Goal: Information Seeking & Learning: Learn about a topic

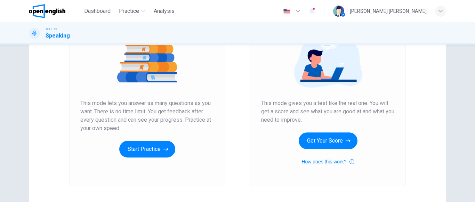
scroll to position [104, 0]
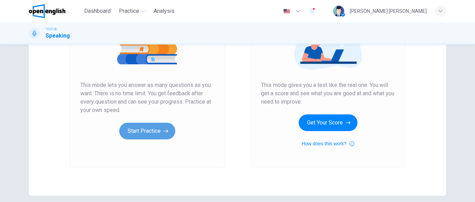
click at [153, 126] on button "Start Practice" at bounding box center [147, 131] width 56 height 17
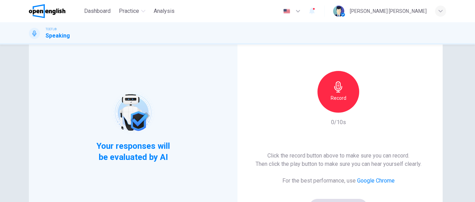
scroll to position [69, 0]
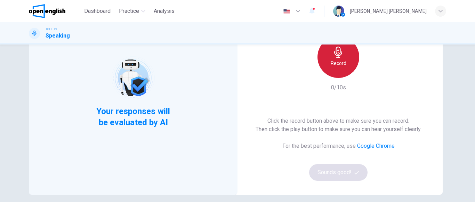
click at [340, 64] on h6 "Record" at bounding box center [338, 63] width 16 height 8
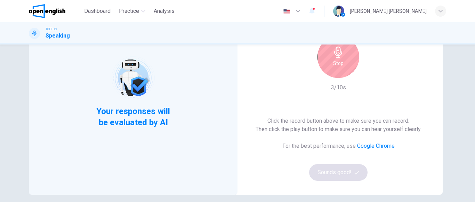
click at [339, 64] on h6 "Stop" at bounding box center [338, 63] width 10 height 8
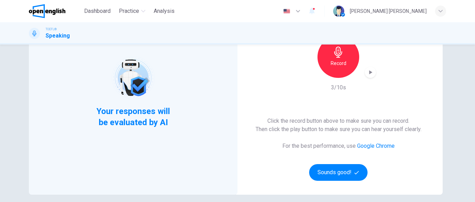
click at [370, 74] on icon "button" at bounding box center [370, 72] width 7 height 7
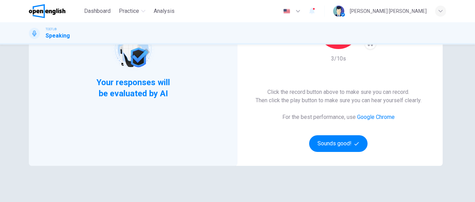
scroll to position [104, 0]
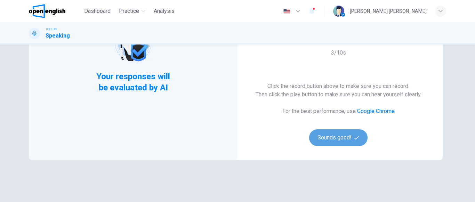
click at [344, 139] on button "Sounds good!" at bounding box center [338, 137] width 58 height 17
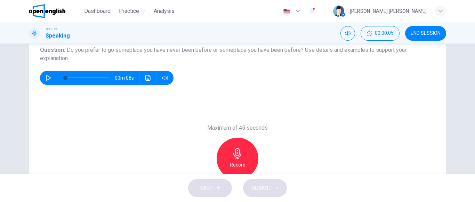
scroll to position [69, 0]
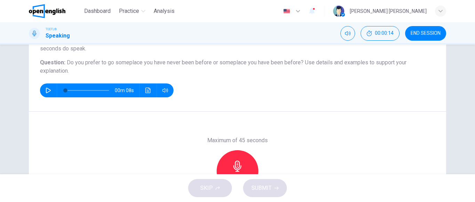
click at [47, 90] on icon "button" at bounding box center [49, 91] width 6 height 6
type input "*"
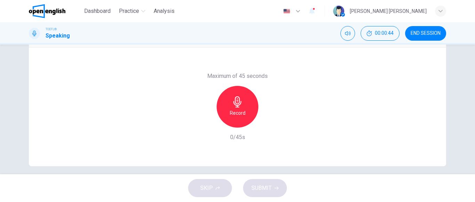
scroll to position [139, 0]
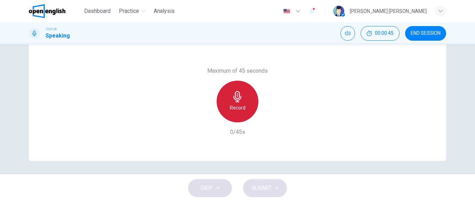
click at [234, 96] on icon "button" at bounding box center [237, 96] width 8 height 11
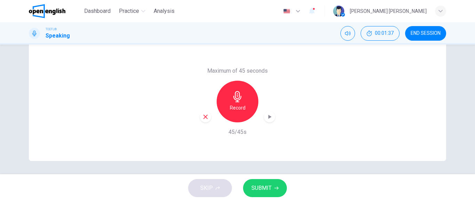
scroll to position [140, 0]
click at [268, 117] on icon "button" at bounding box center [269, 116] width 7 height 7
click at [268, 115] on icon "button" at bounding box center [269, 116] width 5 height 5
click at [262, 185] on span "SUBMIT" at bounding box center [261, 188] width 20 height 10
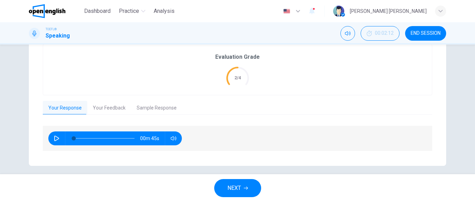
scroll to position [156, 0]
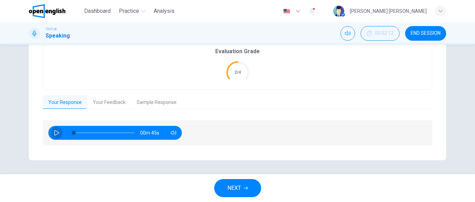
click at [54, 132] on icon "button" at bounding box center [57, 133] width 6 height 6
type input "*"
click at [113, 101] on button "Your Feedback" at bounding box center [109, 102] width 44 height 15
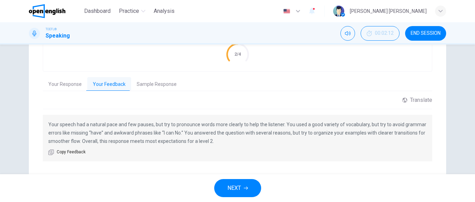
scroll to position [190, 0]
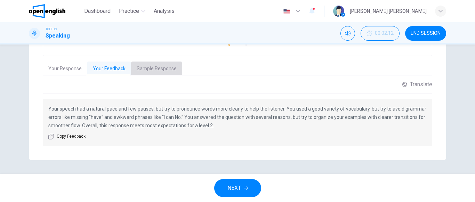
click at [150, 69] on button "Sample Response" at bounding box center [156, 69] width 51 height 15
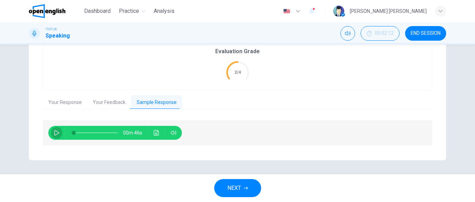
click at [57, 133] on icon "button" at bounding box center [56, 133] width 5 height 6
type input "**"
click at [74, 132] on span at bounding box center [96, 133] width 44 height 10
type input "*"
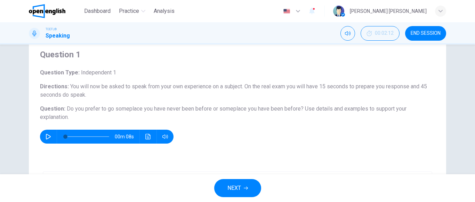
scroll to position [0, 0]
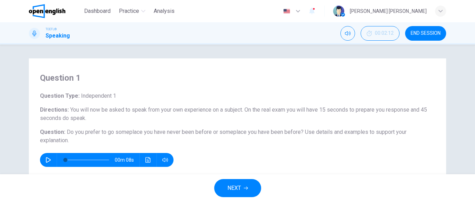
click at [302, 11] on icon "button" at bounding box center [298, 11] width 8 height 8
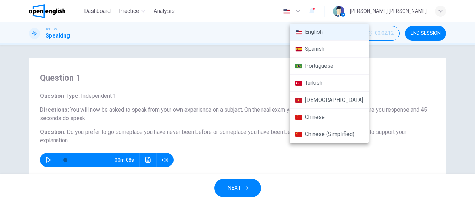
click at [329, 11] on div at bounding box center [237, 101] width 475 height 202
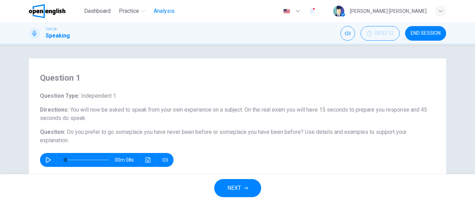
click at [157, 12] on span "Analysis" at bounding box center [164, 11] width 21 height 8
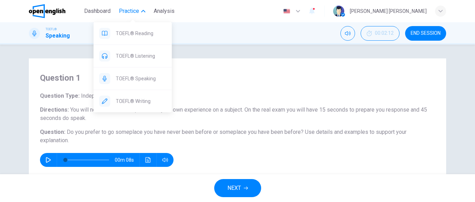
click at [132, 11] on span "Practice" at bounding box center [129, 11] width 20 height 8
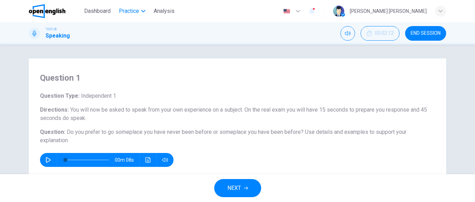
click at [132, 11] on span "Practice" at bounding box center [129, 11] width 20 height 8
click at [105, 9] on span "Dashboard" at bounding box center [97, 11] width 26 height 8
